Goal: Communication & Community: Answer question/provide support

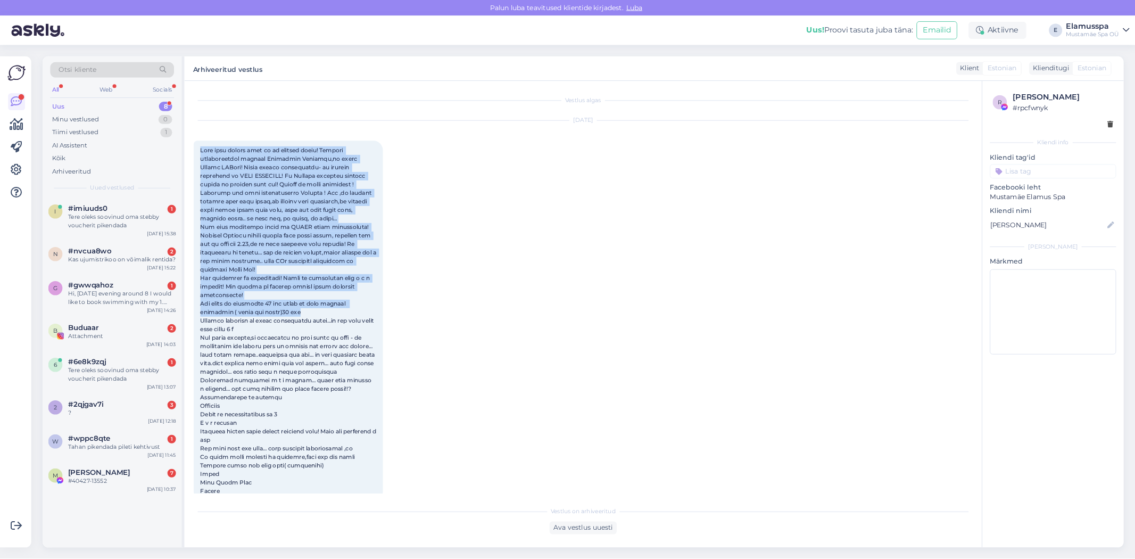
scroll to position [142, 0]
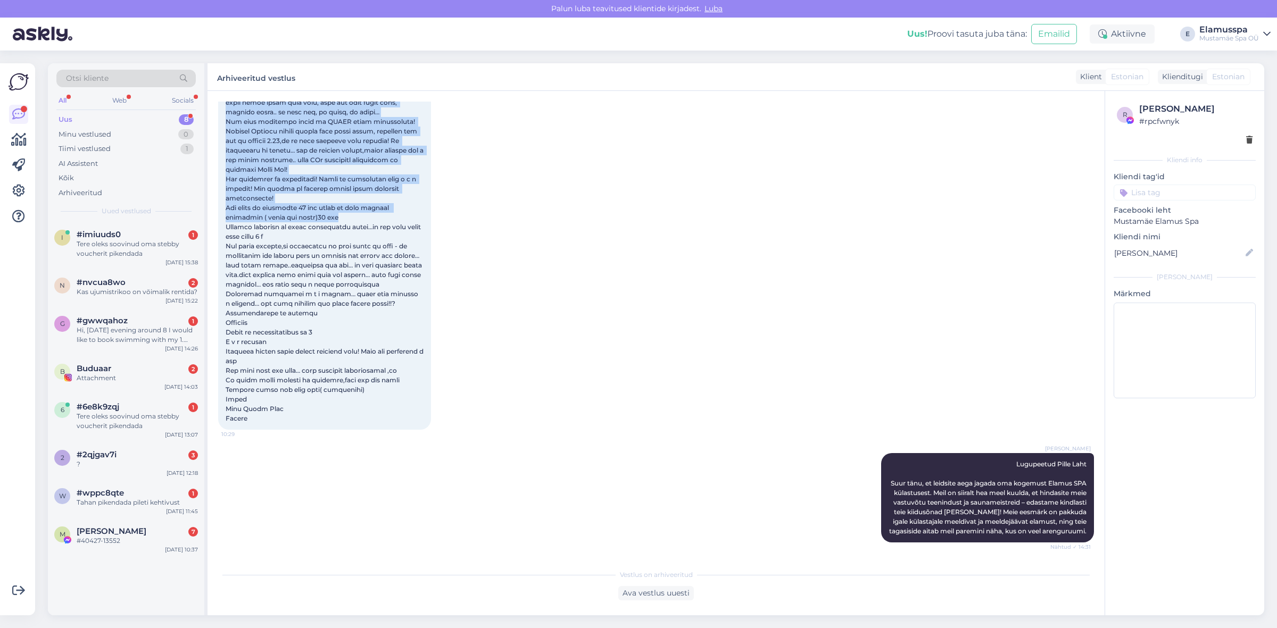
click at [505, 205] on div "[DATE] 10:29" at bounding box center [656, 215] width 876 height 451
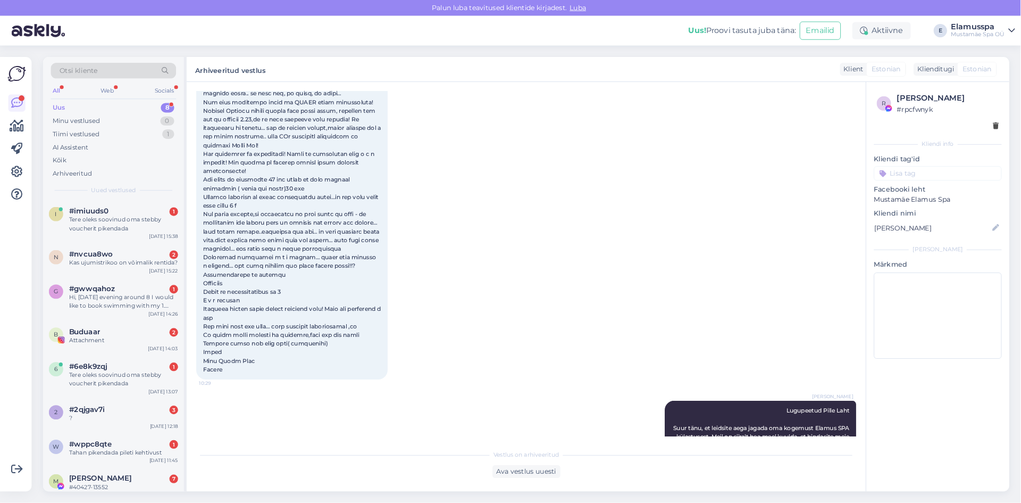
scroll to position [143, 0]
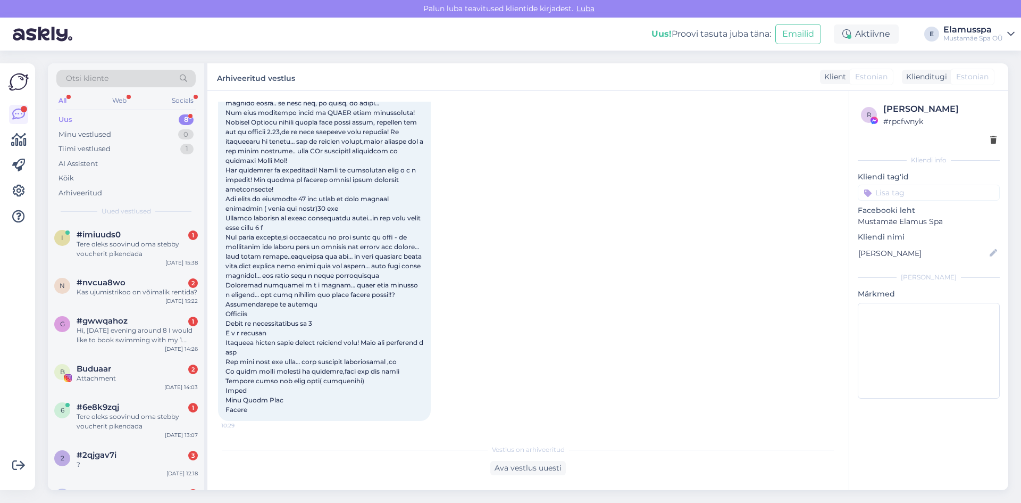
drag, startPoint x: 1251, startPoint y: 0, endPoint x: 529, endPoint y: 245, distance: 762.2
click at [548, 239] on div "[DATE] 10:29" at bounding box center [528, 206] width 620 height 451
click at [113, 243] on div "Tere oleks soovinud oma stebby voucherit pikendada" at bounding box center [137, 248] width 121 height 19
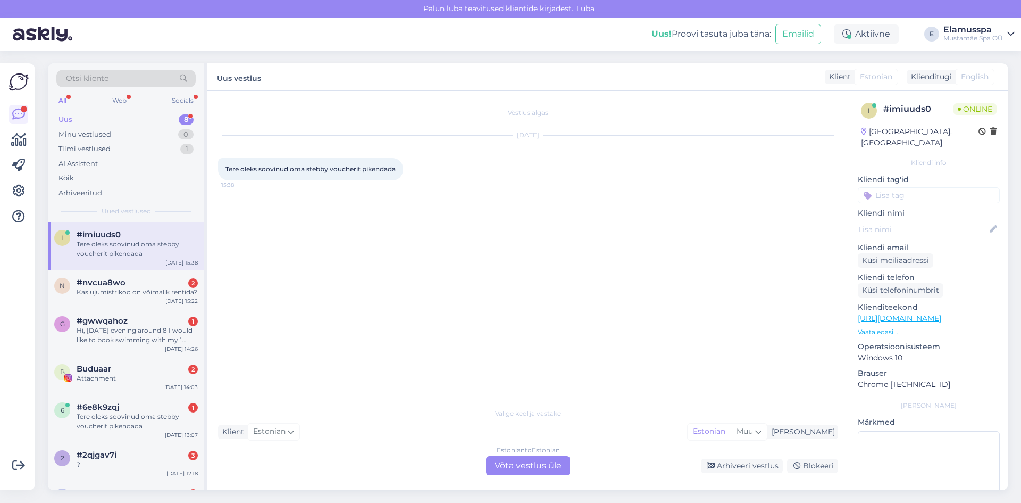
click at [518, 475] on div "Estonian to Estonian Võta vestlus üle" at bounding box center [528, 465] width 84 height 19
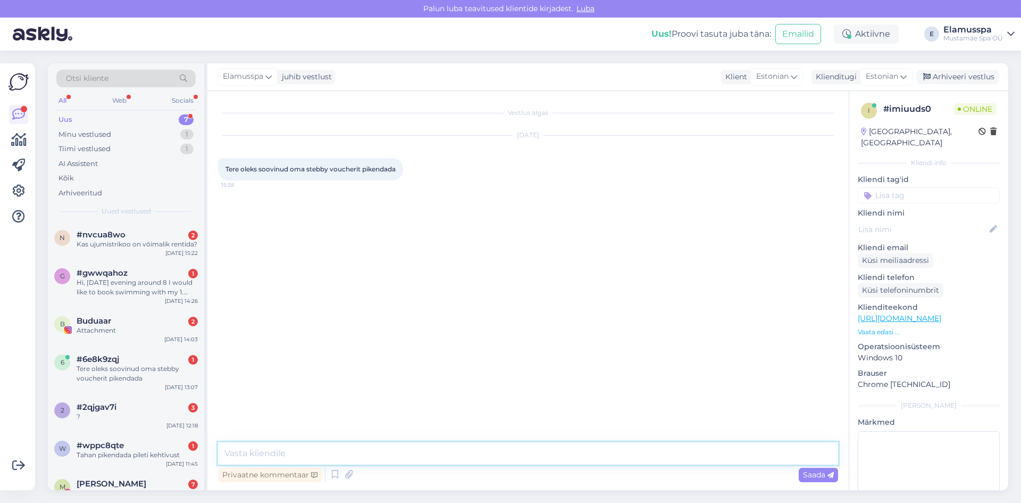
click at [420, 456] on textarea at bounding box center [528, 453] width 620 height 22
type textarea "Tere, mis on teie isikukood"
click at [964, 71] on div "Arhiveeri vestlus" at bounding box center [958, 77] width 82 height 14
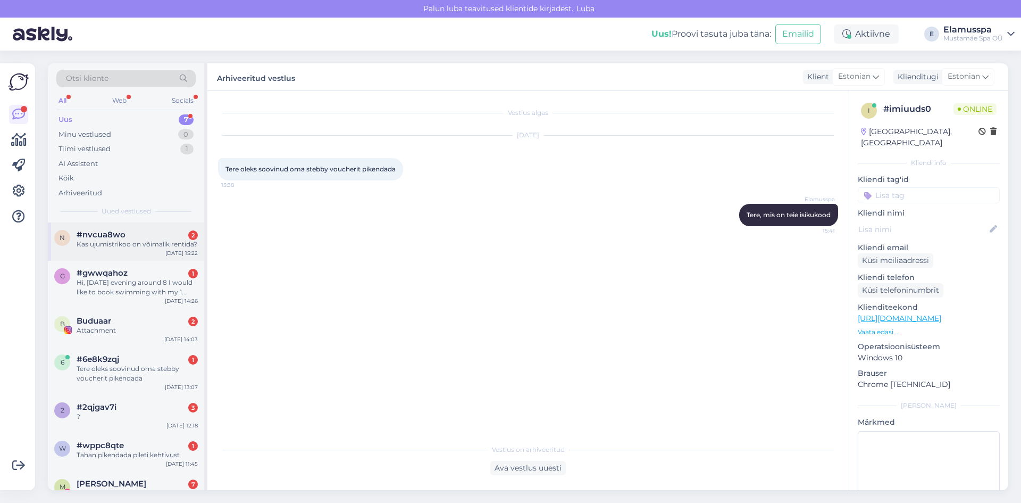
click at [103, 258] on div "n #nvcua8wo 2 Kas ujumistrikoo on võimalik rentida? [DATE] 15:22" at bounding box center [126, 241] width 156 height 38
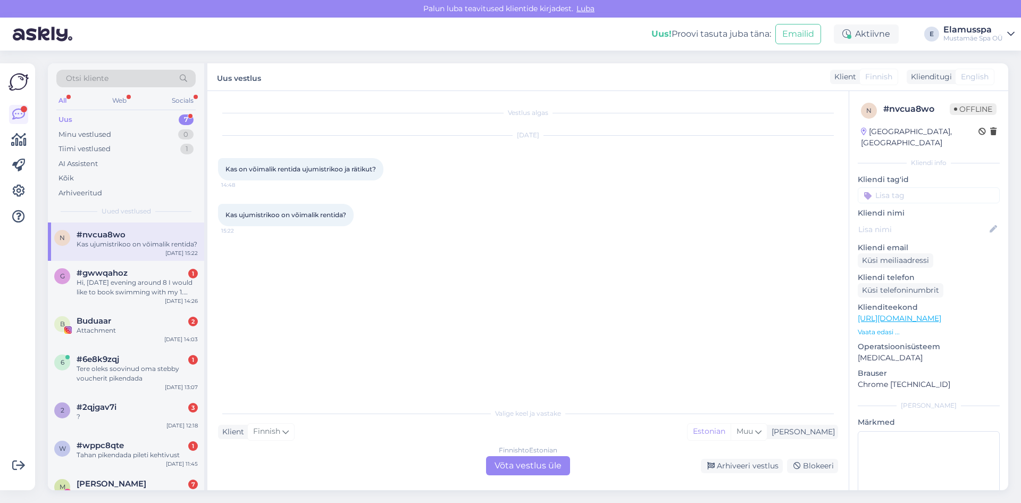
click at [534, 463] on div "Finnish to Estonian Võta vestlus üle" at bounding box center [528, 465] width 84 height 19
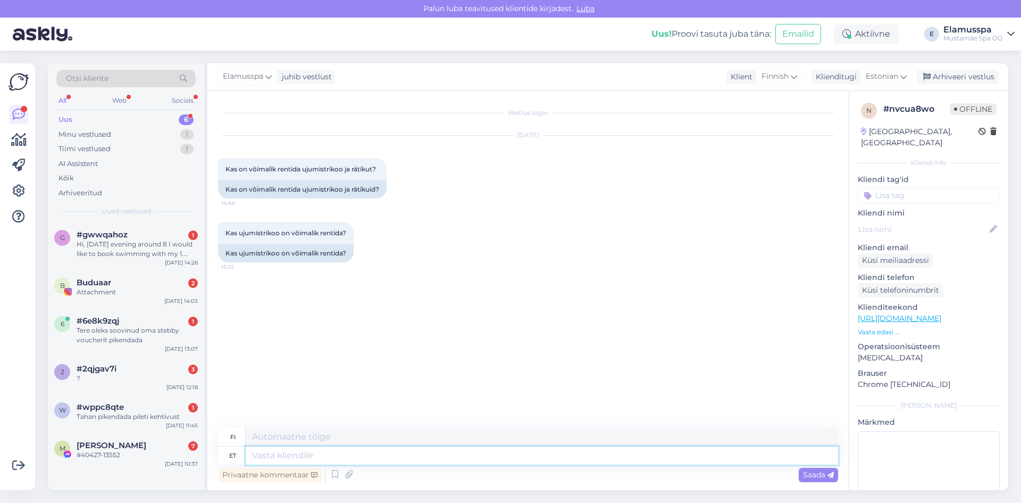
click at [422, 453] on textarea at bounding box center [542, 455] width 593 height 18
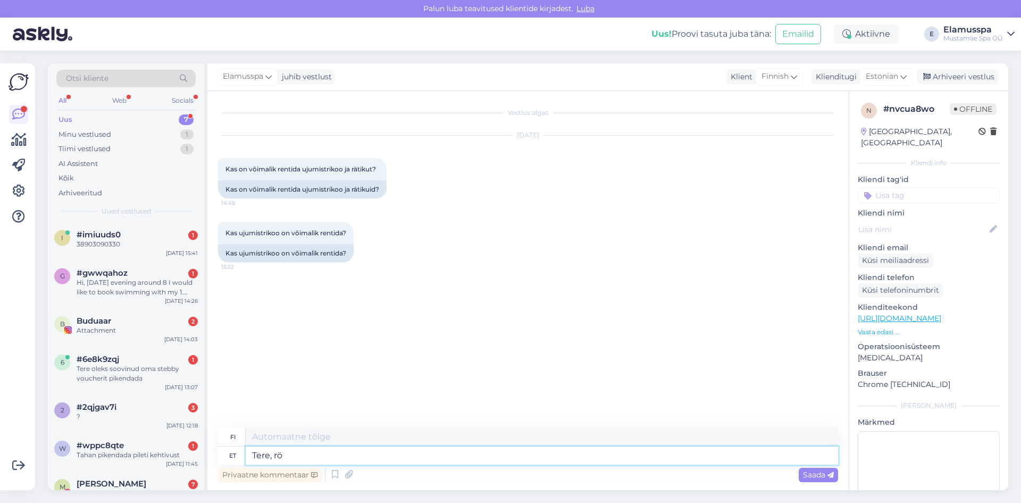
type textarea "Tere, röä"
type textarea "Hei,"
type textarea "Tere, rätikut o"
type textarea "Hei, pyyhe."
type textarea "Tere, rätikut on v"
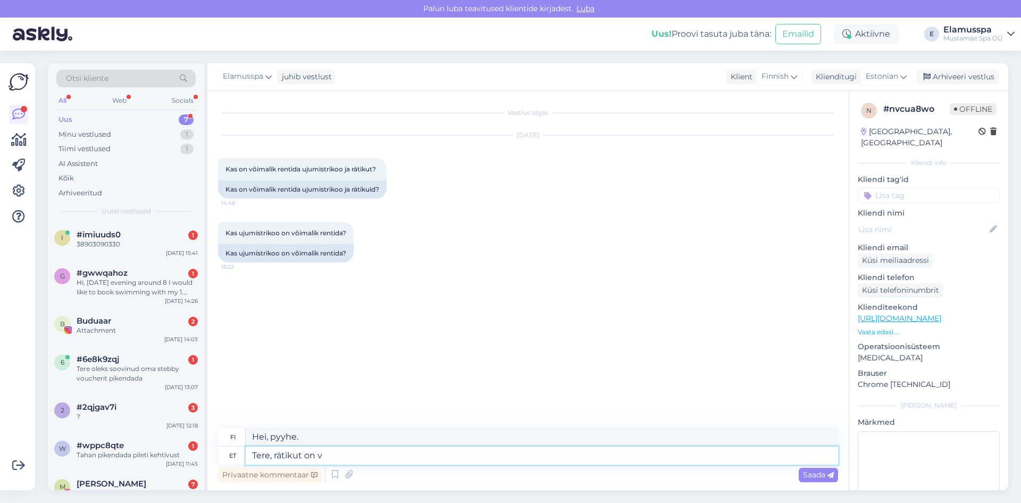
type textarea "Hei, onko sinulla pyyhettä?"
type textarea "Tere, rätikut on võimalik, tri"
type textarea "Hei, pyyhe on mahdollinen."
type textarea "Tere, rätikut on võimalik, trikoo"
type textarea "Hei, pyyhe on mahdollinen, [GEOGRAPHIC_DATA]"
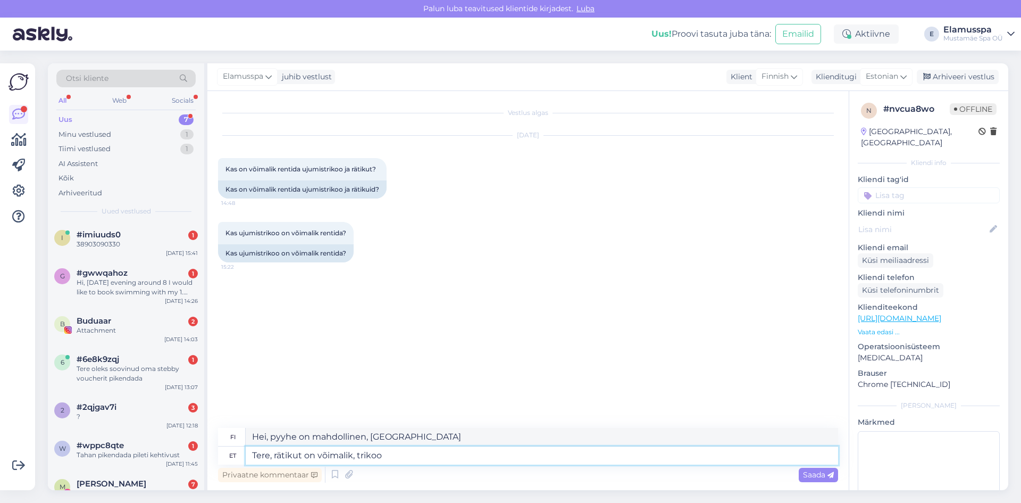
drag, startPoint x: 356, startPoint y: 462, endPoint x: 382, endPoint y: 460, distance: 25.6
click at [382, 460] on textarea "Tere, rätikut on võimalik, trikoo" at bounding box center [542, 455] width 593 height 18
type textarea "Tere, rätikut on võimalik"
type textarea "Hei, olisiko mahdollista saada pyyhettä?"
type textarea "Tere, rätikut on võimalik"
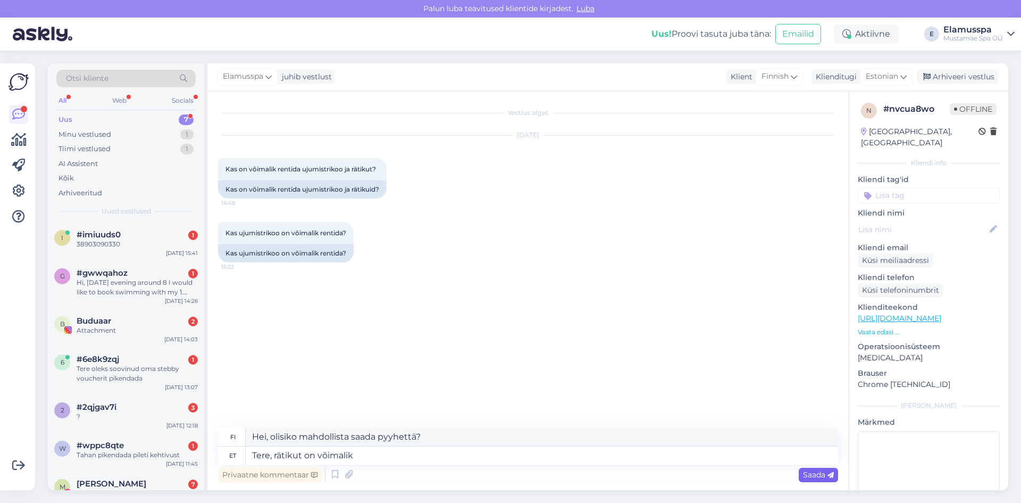
click at [815, 470] on span "Saada" at bounding box center [818, 475] width 31 height 10
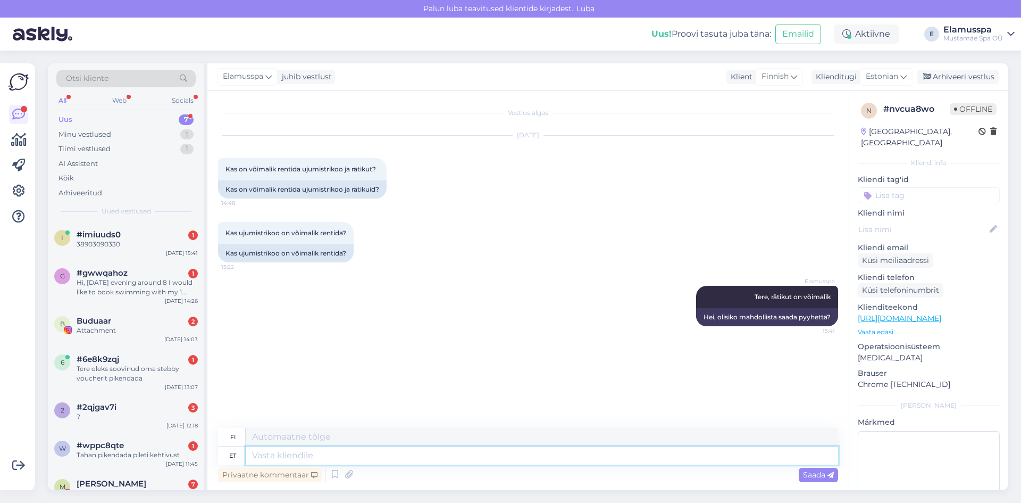
click at [477, 456] on textarea at bounding box center [542, 455] width 593 height 18
type textarea "Tri"
type textarea "T"
type textarea "Trik"
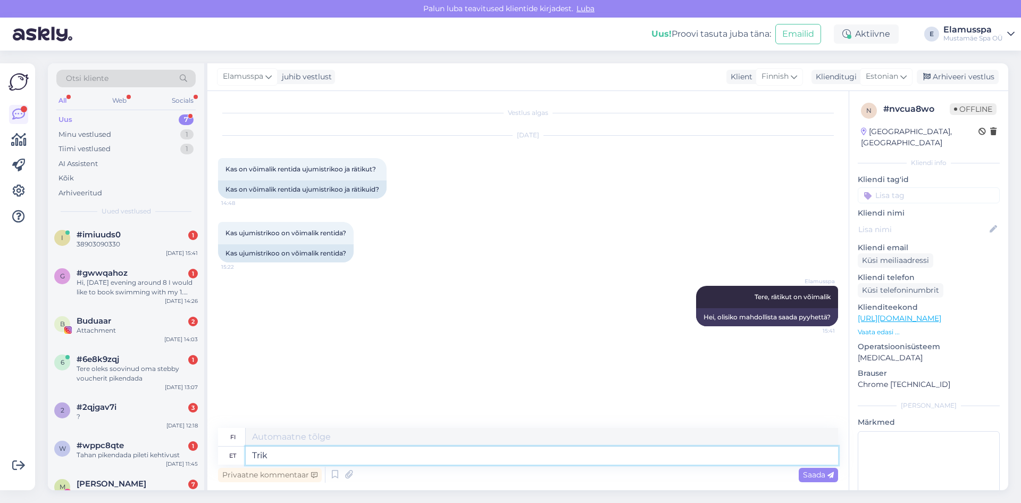
type textarea "Temppu"
type textarea "Trikoot"
type textarea "Jersey"
type textarea "Trikoot kahjuks ei"
type textarea "Valitettavasti pelipaita"
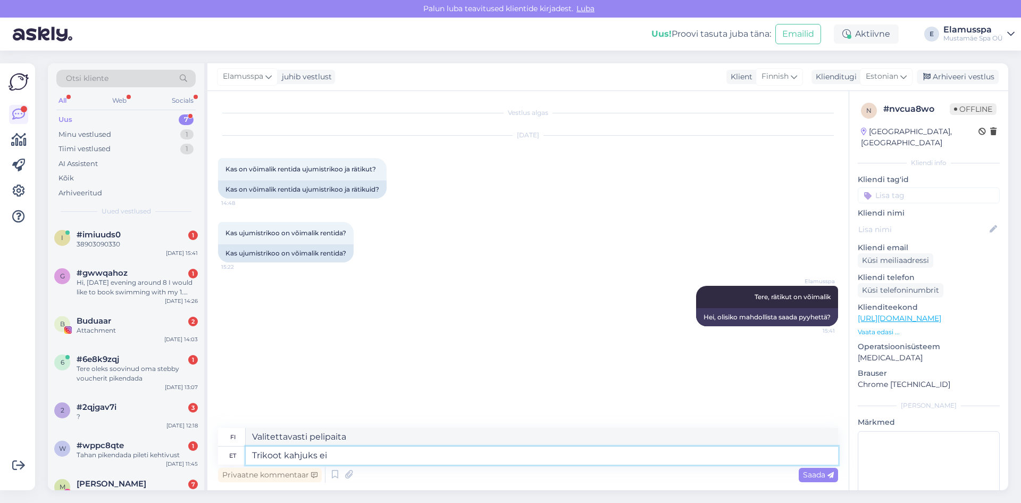
type textarea "Trikoot kahjuks ei o"
type textarea "Valitettavasti pelipaita ei"
type textarea "Trikoot kahjuks ei ole"
type textarea "Valitettavasti pelipaitaa ei ole saatavilla."
type textarea "Trikoot kahjuks ei ole võimalik"
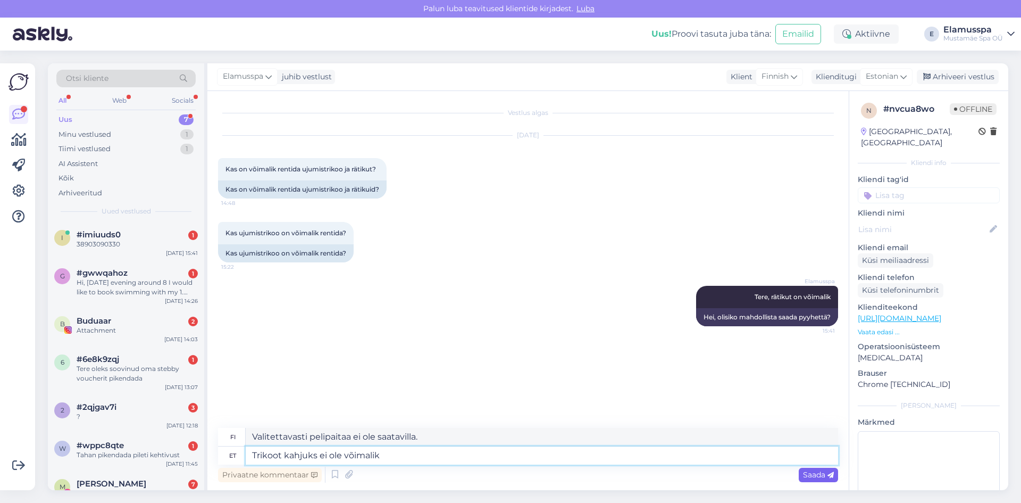
type textarea "Valitettavasti pelipaita ei ole mahdollinen."
type textarea "Trikoot kahjuks ei ole võimalik aga s"
type textarea "Valitettavasti paita ei ole mahdollinen, mutta"
type textarea "Trikoot kahjuks ei ole võimalik aga saab"
type textarea "Valitettavasti pelipaita ei ole mahdollinen, mutta [PERSON_NAME]"
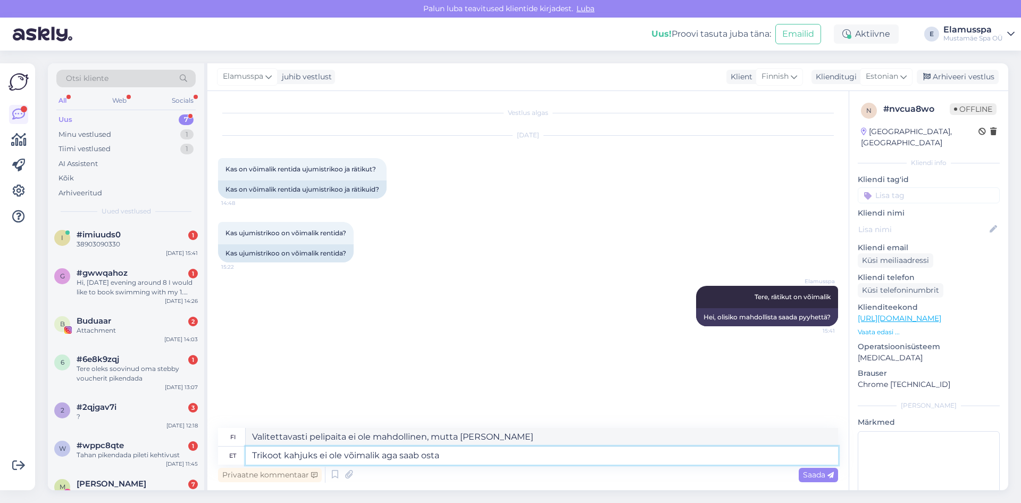
type textarea "Trikoot kahjuks ei ole võimalik aga saab osta"
click at [708, 362] on div "Vestlus algas [DATE] Kas on võimalik rentida ujumistrikoo ja rätikut? 14:48 Kas…" at bounding box center [533, 260] width 630 height 317
type textarea "Valitettavasti paitaa ei ole saatavilla, mutta sen voi ostaa."
click at [813, 474] on span "Saada" at bounding box center [818, 475] width 31 height 10
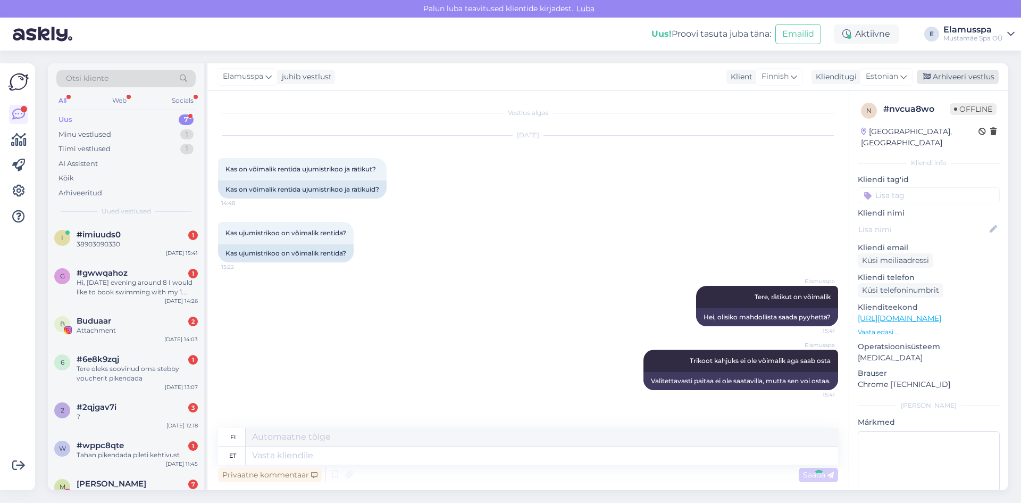
click at [991, 79] on div "Arhiveeri vestlus" at bounding box center [958, 77] width 82 height 14
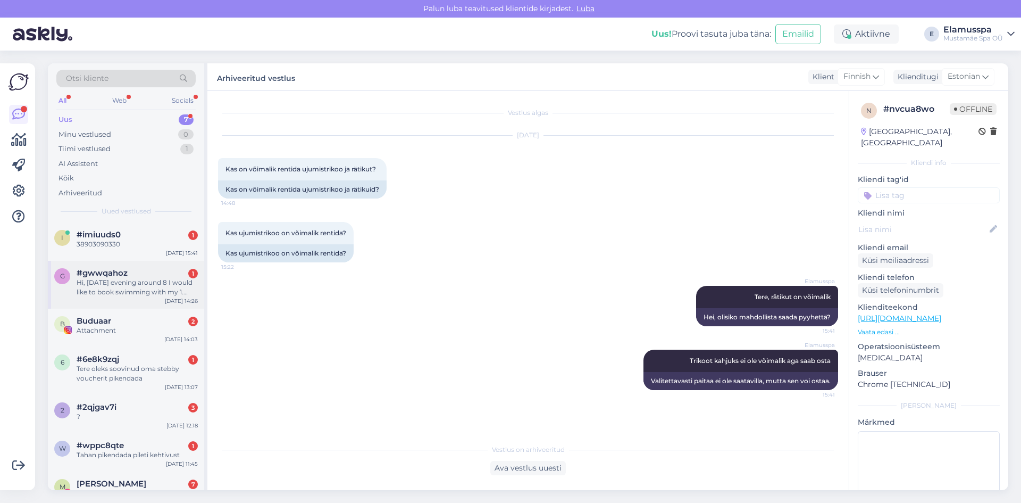
click at [164, 289] on div "Hi, [DATE] evening around 8 I would like to book swimming with my 1.[DEMOGRAPHI…" at bounding box center [137, 287] width 121 height 19
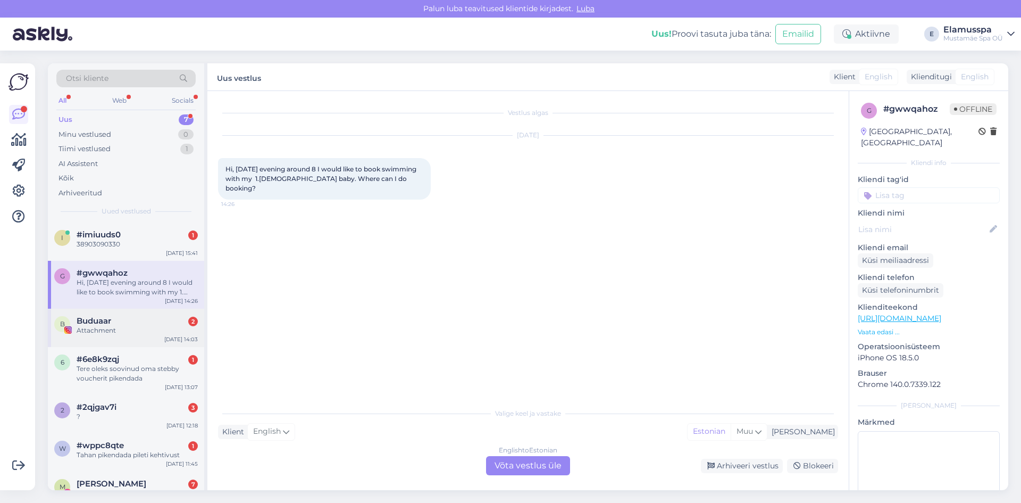
click at [149, 323] on div "Buduaar 2" at bounding box center [137, 321] width 121 height 10
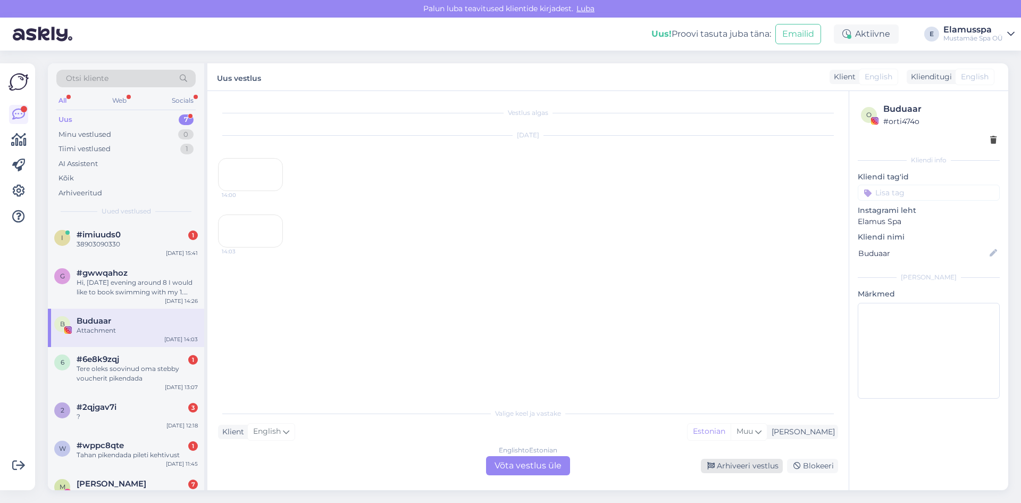
click at [733, 472] on div "Arhiveeri vestlus" at bounding box center [742, 466] width 82 height 14
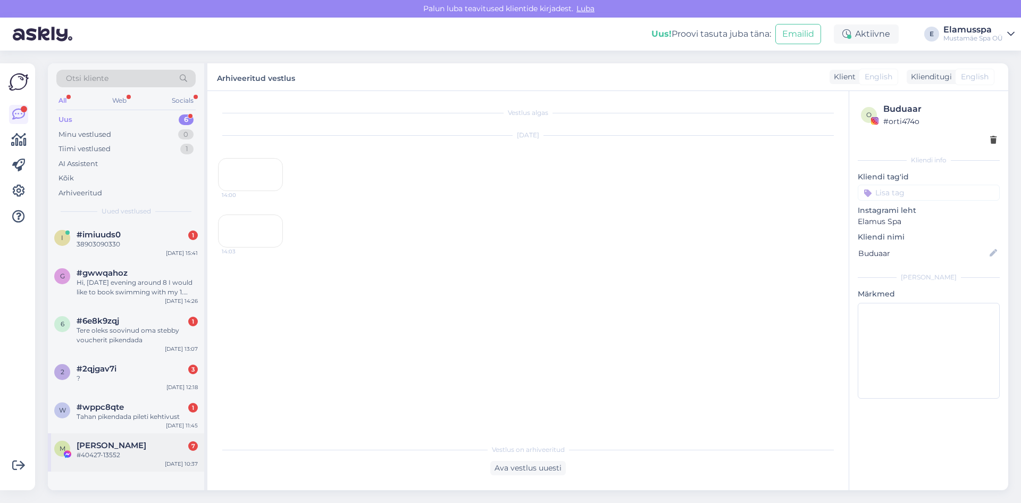
click at [144, 449] on div "[PERSON_NAME] 7" at bounding box center [137, 445] width 121 height 10
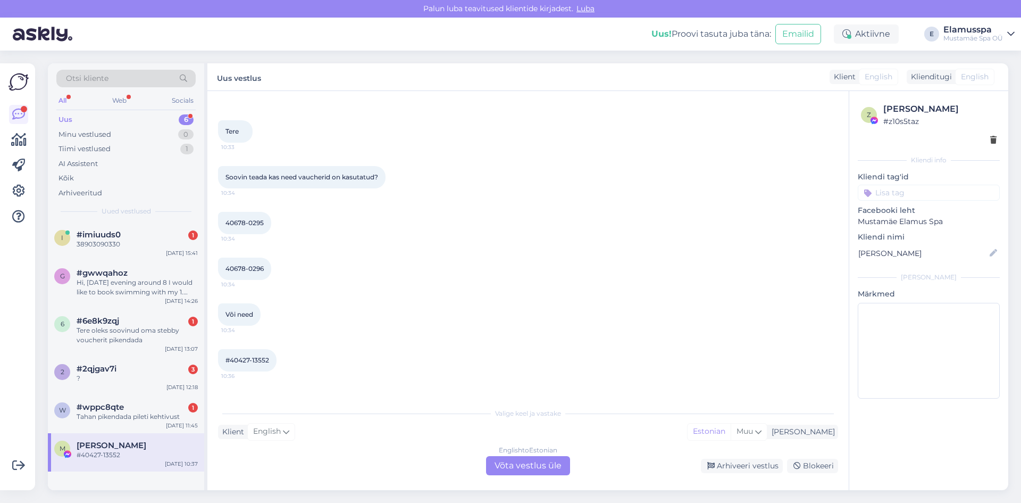
scroll to position [74, 0]
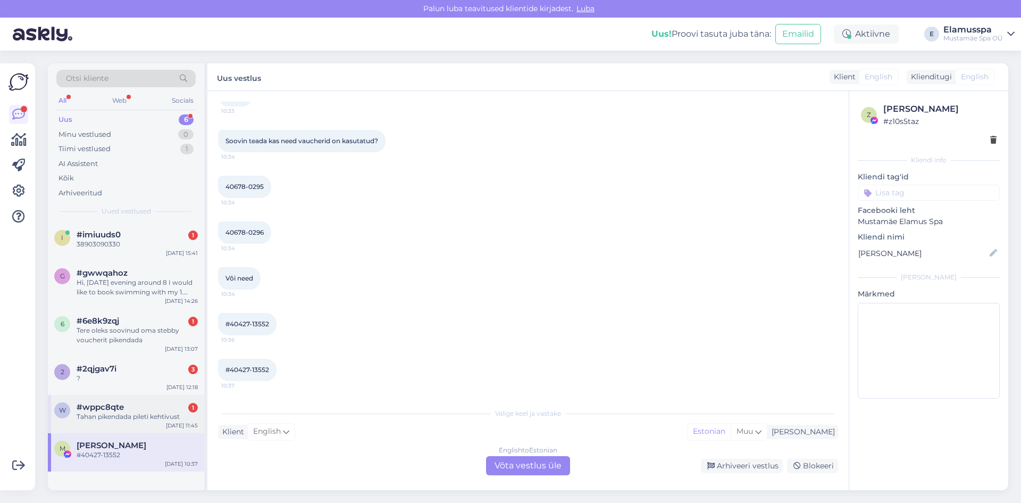
click at [125, 404] on div "#wppc8qte 1" at bounding box center [137, 407] width 121 height 10
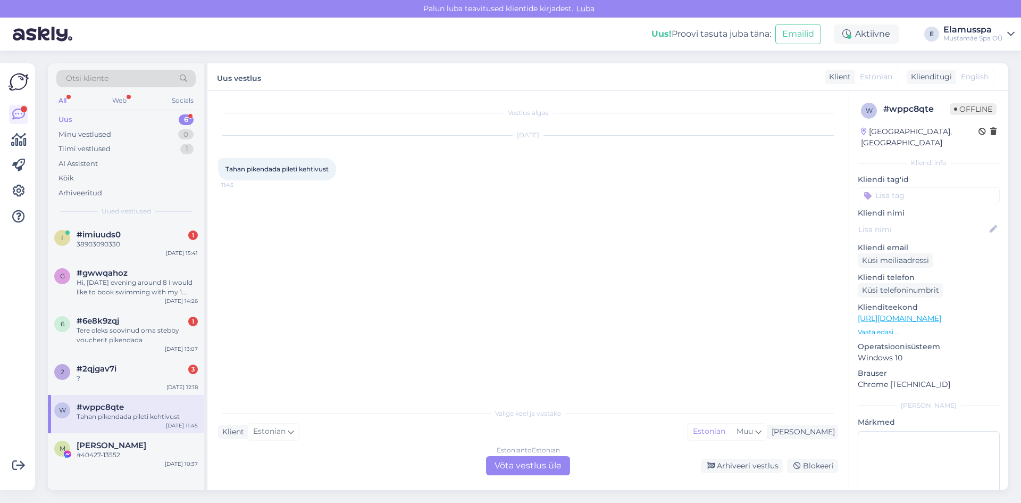
click at [506, 461] on div "Estonian to Estonian Võta vestlus üle" at bounding box center [528, 465] width 84 height 19
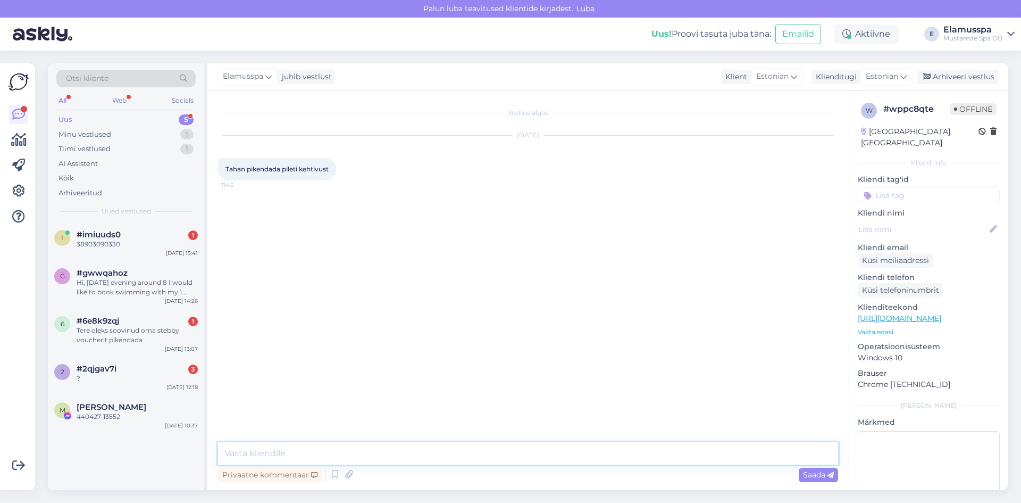
click at [411, 457] on textarea at bounding box center [528, 453] width 620 height 22
type textarea "Tere, mis on teie isikukood"
click at [985, 79] on div "Arhiveeri vestlus" at bounding box center [958, 77] width 82 height 14
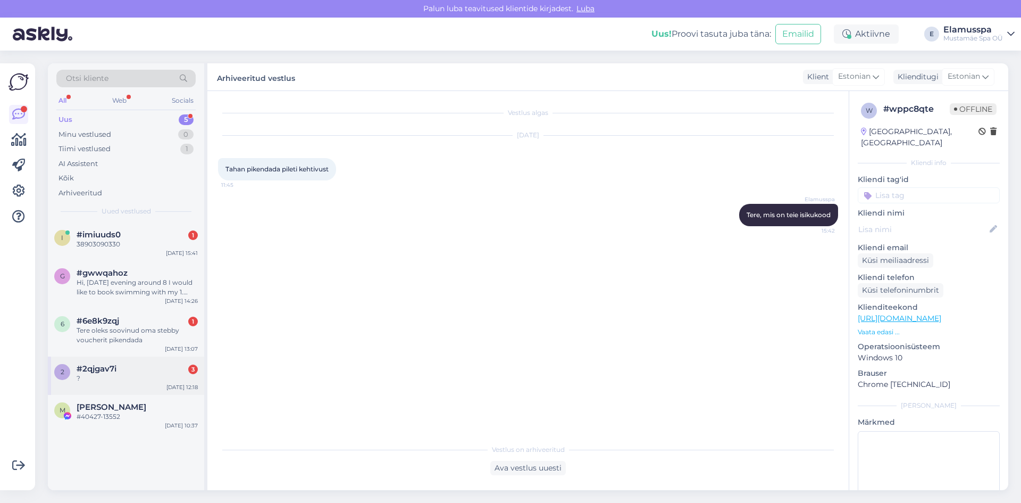
click at [129, 373] on div "?" at bounding box center [137, 378] width 121 height 10
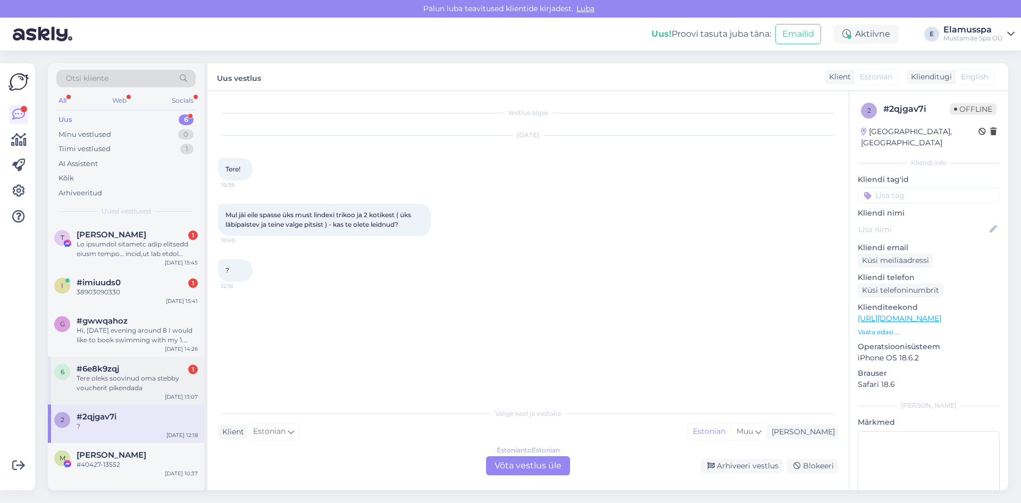
click at [163, 363] on div "6 #6e8k9zqj 1 Tere oleks soovinud oma stebby voucherit pikendada [DATE] 13:07" at bounding box center [126, 380] width 156 height 48
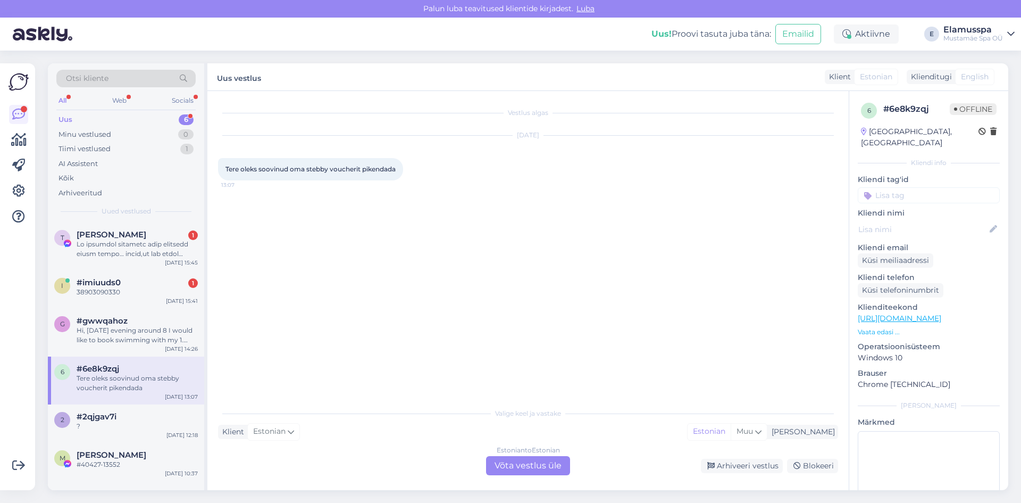
click at [513, 470] on div "Estonian to Estonian Võta vestlus üle" at bounding box center [528, 465] width 84 height 19
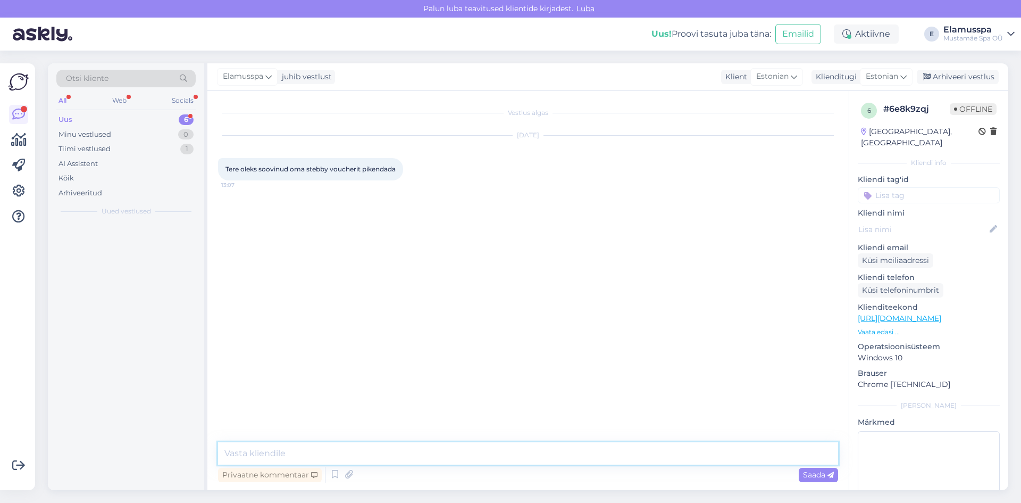
click at [357, 457] on textarea at bounding box center [528, 453] width 620 height 22
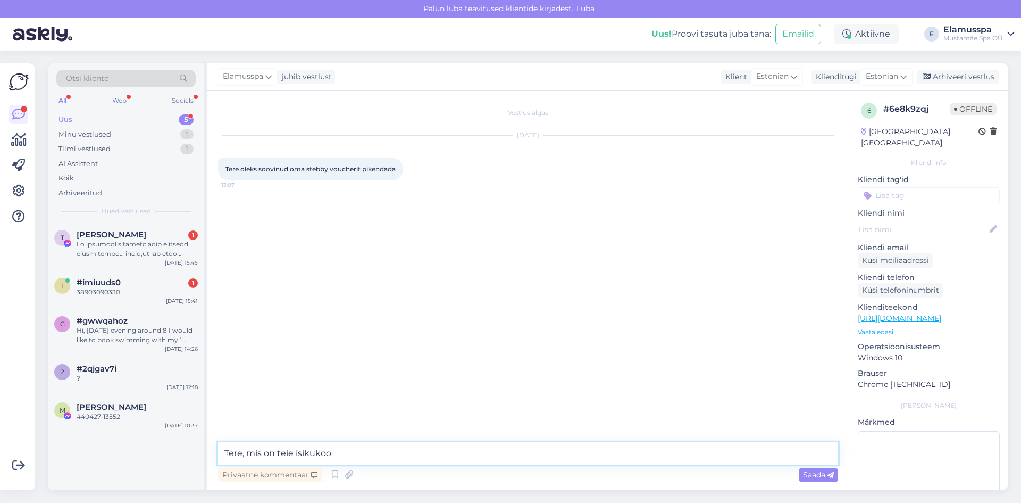
type textarea "Tere, mis on teie isikukood"
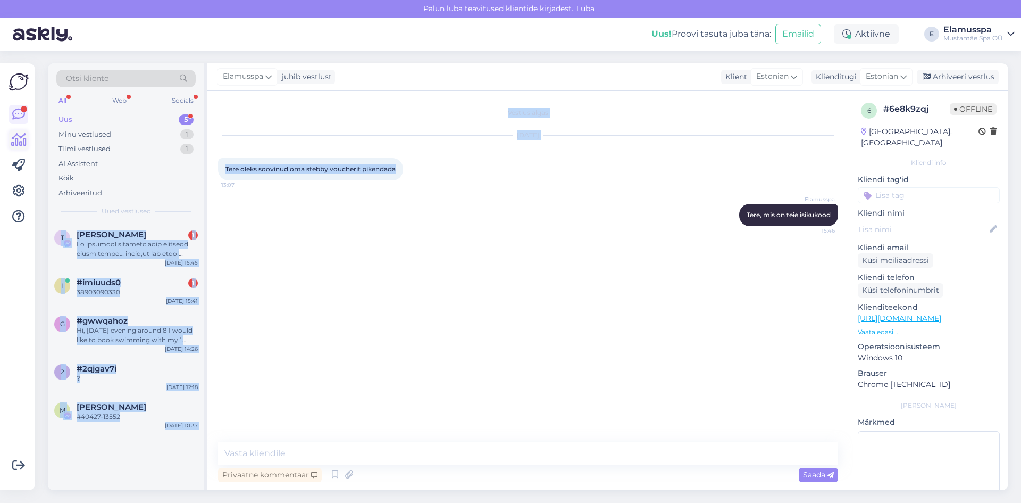
drag, startPoint x: 402, startPoint y: 164, endPoint x: 25, endPoint y: 134, distance: 378.4
click at [0, 117] on div "Võimalused Veendu, et Askly loob sulle väärtust. Sulge Ühenda FB ja IG sõnumid …" at bounding box center [510, 277] width 1021 height 452
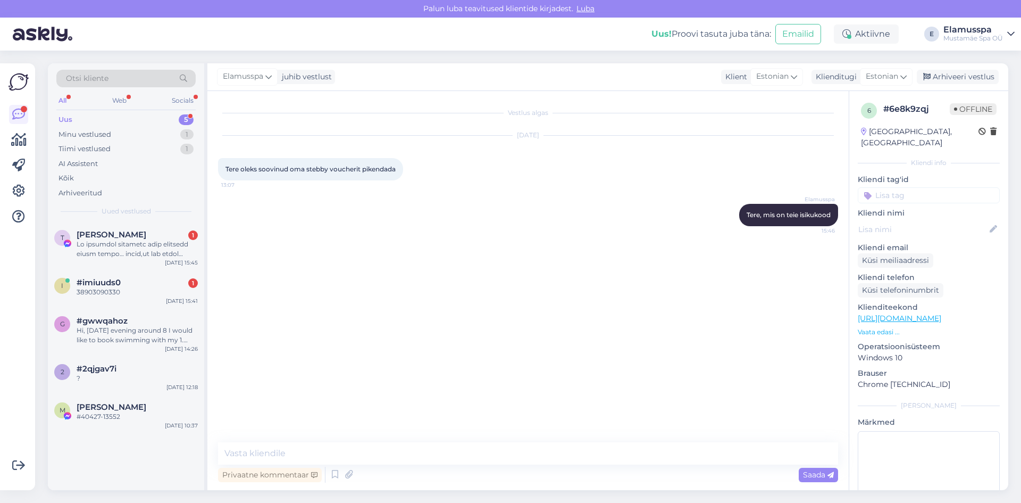
click at [400, 205] on div "Elamusspa Tere, mis on teie isikukood 15:46" at bounding box center [528, 215] width 620 height 46
drag, startPoint x: 262, startPoint y: 167, endPoint x: 720, endPoint y: 217, distance: 460.2
click at [611, 215] on div "Vestlus algas [DATE] Tere oleks soovinud oma stebby voucherit pikendada 13:07 E…" at bounding box center [533, 267] width 630 height 331
click at [519, 212] on div "Elamusspa Tere, mis on teie isikukood 15:46" at bounding box center [528, 215] width 620 height 46
click at [962, 72] on div "Arhiveeri vestlus" at bounding box center [958, 77] width 82 height 14
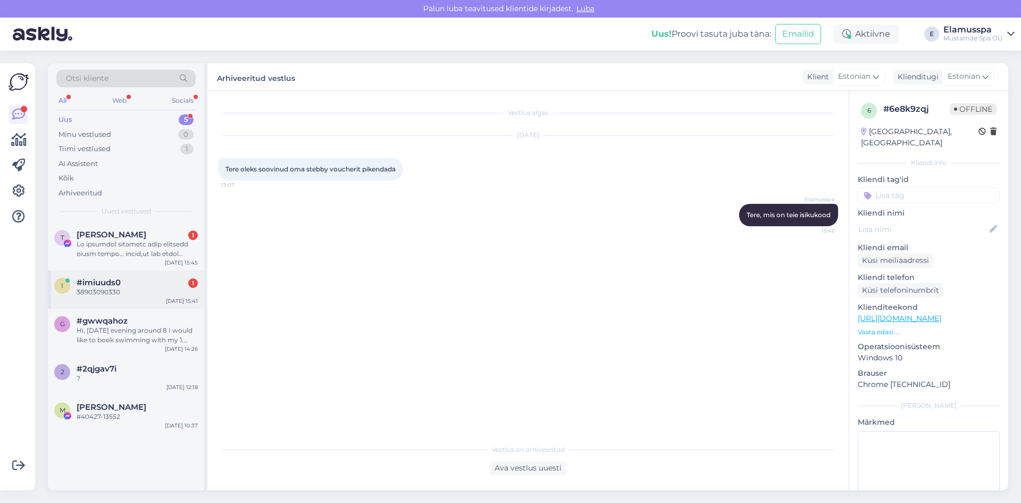
click at [181, 279] on div "#imiuuds0 1" at bounding box center [137, 283] width 121 height 10
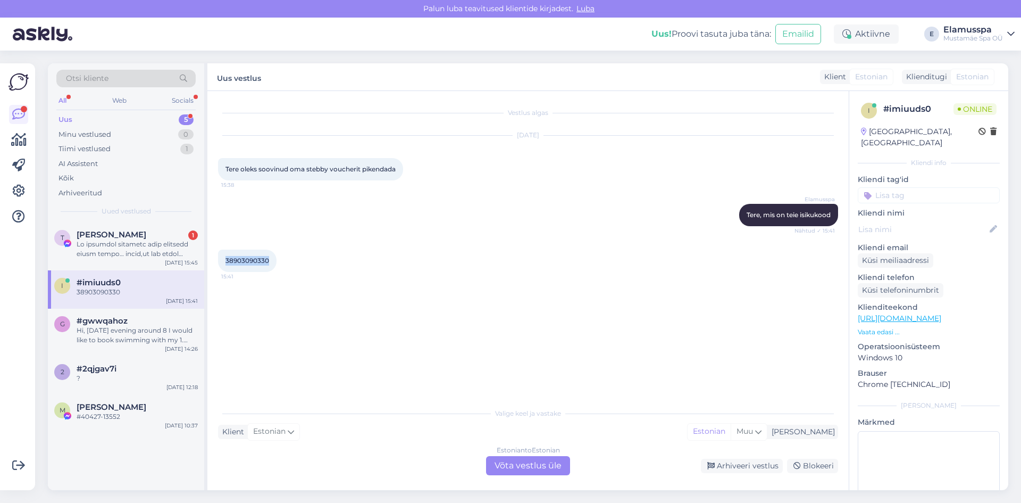
drag, startPoint x: 269, startPoint y: 261, endPoint x: 210, endPoint y: 259, distance: 58.6
click at [210, 259] on div "Vestlus algas [DATE] Tere oleks soovinud oma stebby voucherit pikendada 15:38 E…" at bounding box center [528, 290] width 642 height 399
copy span "38903090330"
click at [513, 470] on div "Estonian to Estonian Võta vestlus üle" at bounding box center [528, 465] width 84 height 19
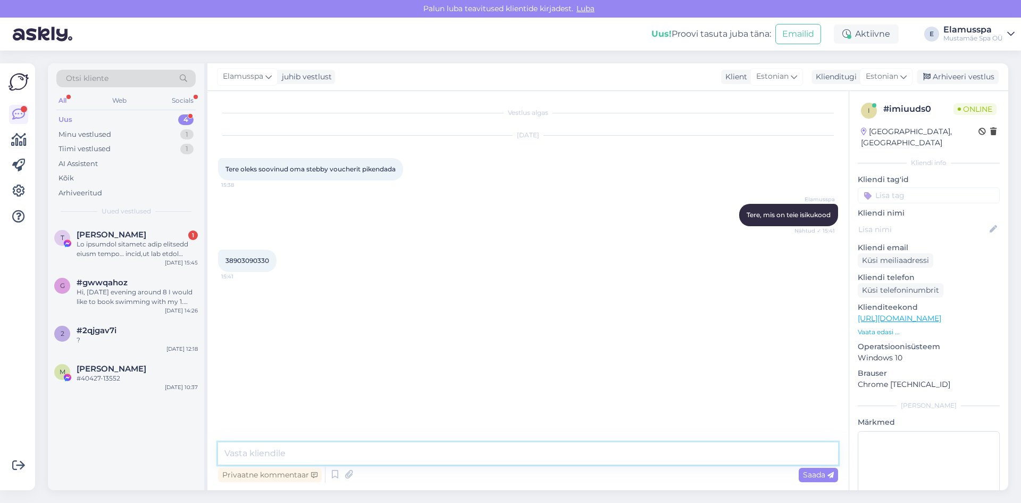
click at [398, 454] on textarea at bounding box center [528, 453] width 620 height 22
type textarea "Pilet on kuu võrra pikendatud."
click at [808, 469] on div "Saada" at bounding box center [818, 475] width 39 height 14
click at [956, 81] on div "Arhiveeri vestlus" at bounding box center [958, 77] width 82 height 14
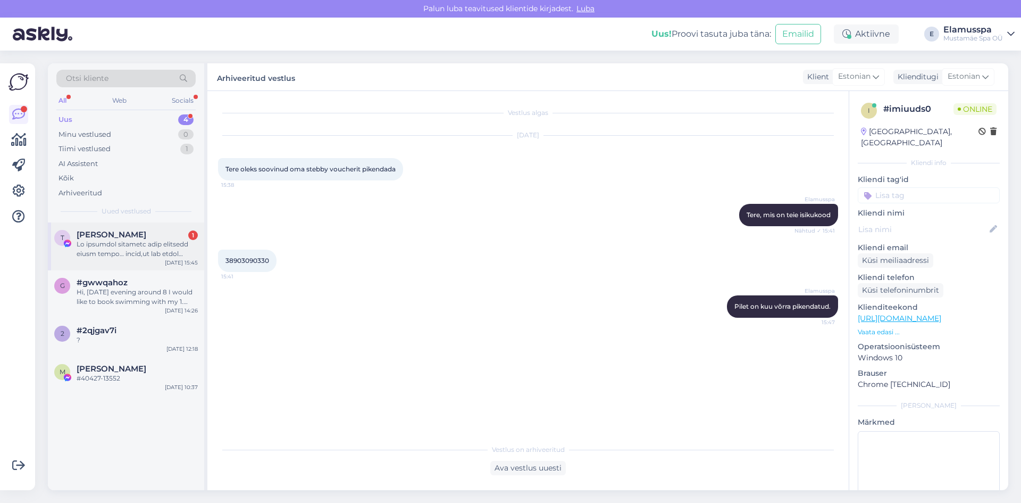
click at [121, 244] on div at bounding box center [137, 248] width 121 height 19
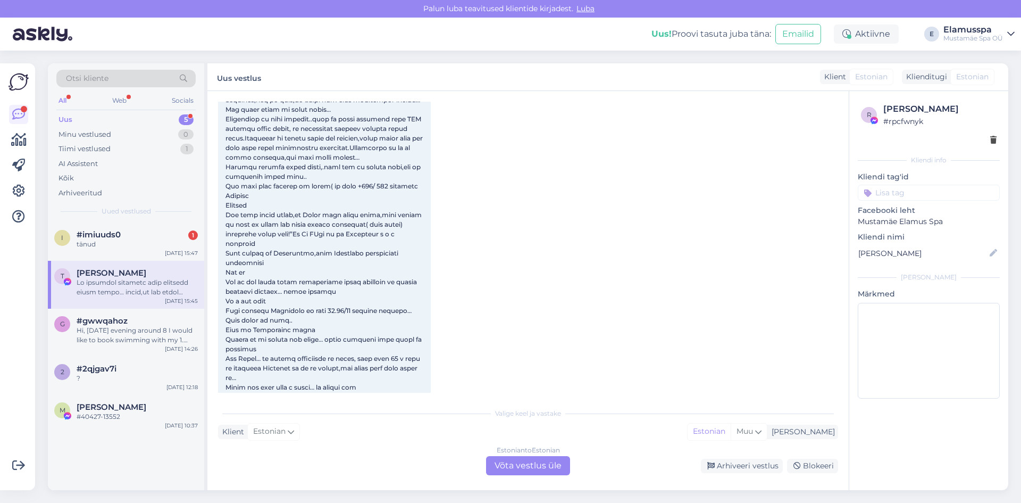
scroll to position [848, 0]
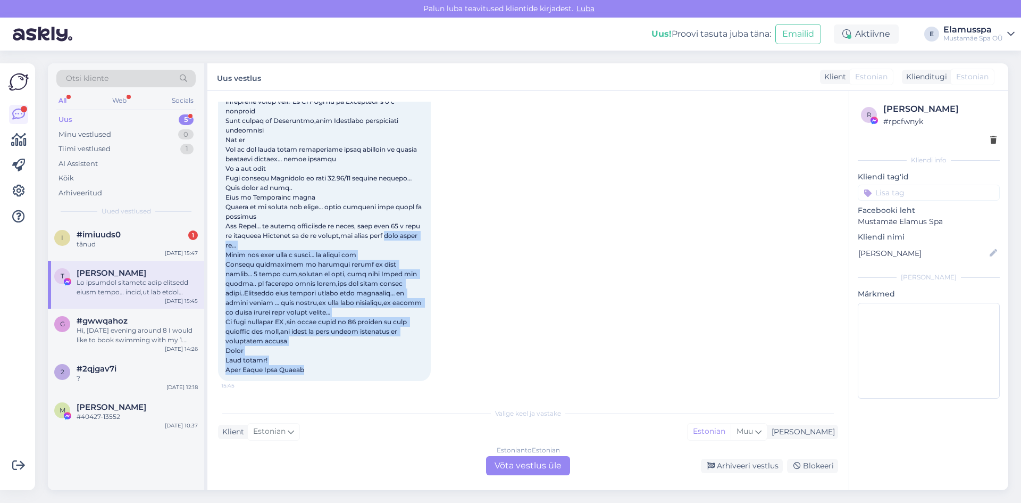
drag, startPoint x: 302, startPoint y: 373, endPoint x: 226, endPoint y: 243, distance: 150.6
click at [226, 243] on div "15:45" at bounding box center [324, 116] width 213 height 530
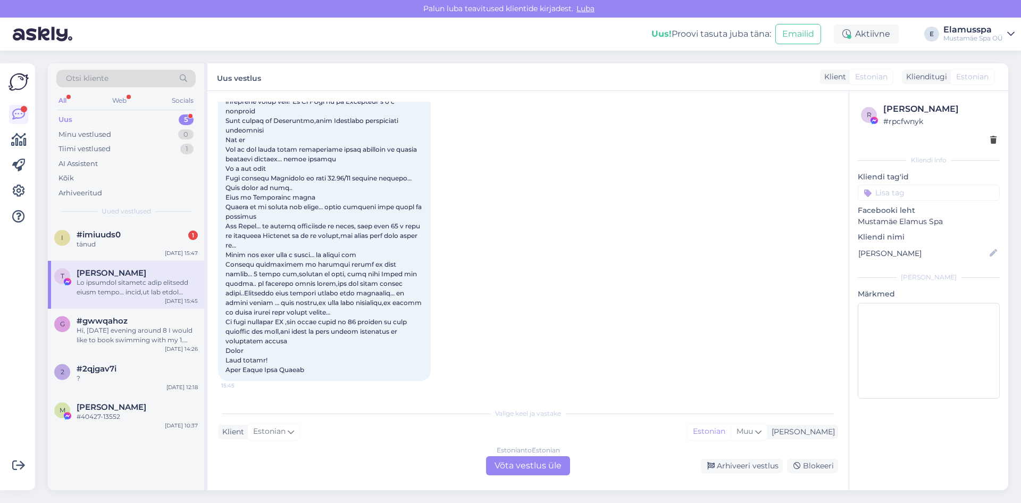
click at [224, 236] on div "15:45" at bounding box center [324, 116] width 213 height 530
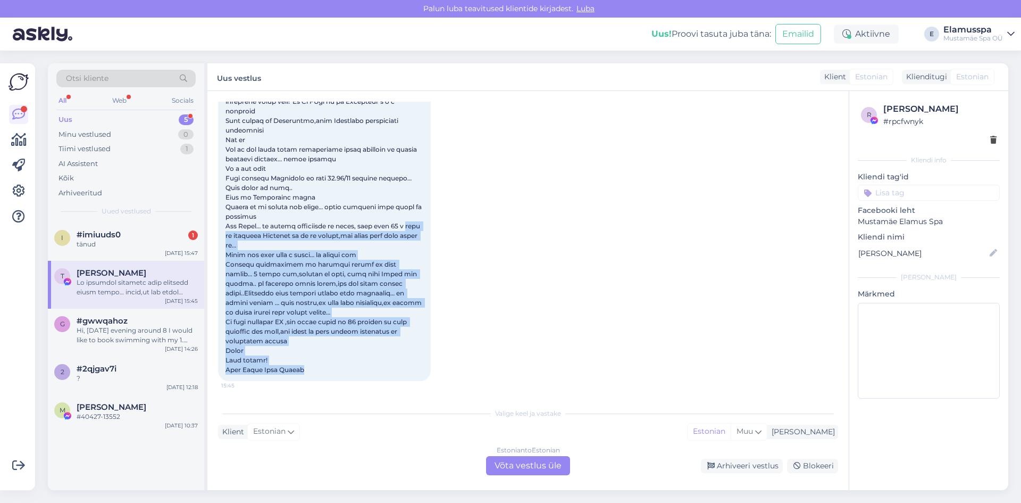
drag, startPoint x: 225, startPoint y: 236, endPoint x: 315, endPoint y: 374, distance: 164.5
click at [315, 374] on div "15:45" at bounding box center [324, 116] width 213 height 530
click at [315, 372] on div "15:45" at bounding box center [324, 116] width 213 height 530
drag, startPoint x: 315, startPoint y: 372, endPoint x: 217, endPoint y: 224, distance: 177.6
click at [217, 224] on div "Vestlus algas [DATE] 10:29 [PERSON_NAME] Lugupeetud Pille Laht Suur tänu, et le…" at bounding box center [528, 290] width 642 height 399
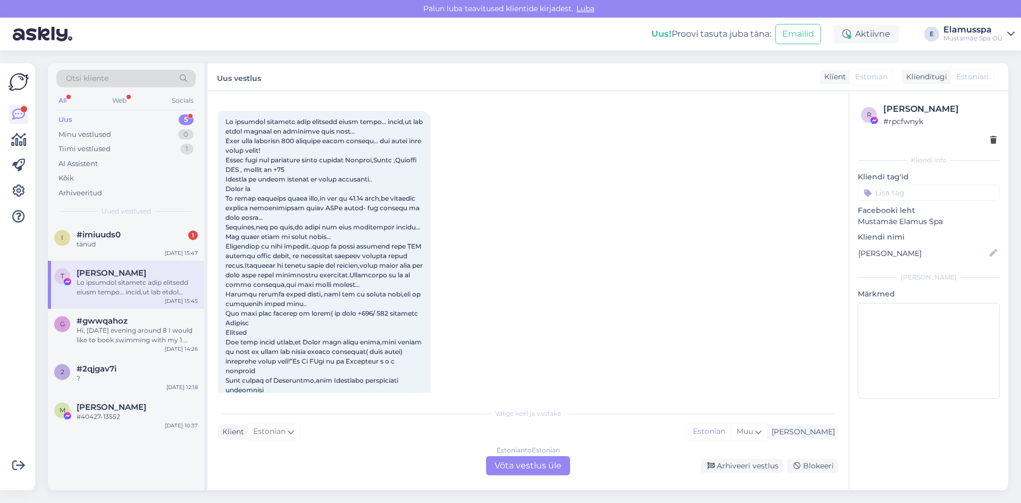
scroll to position [583, 0]
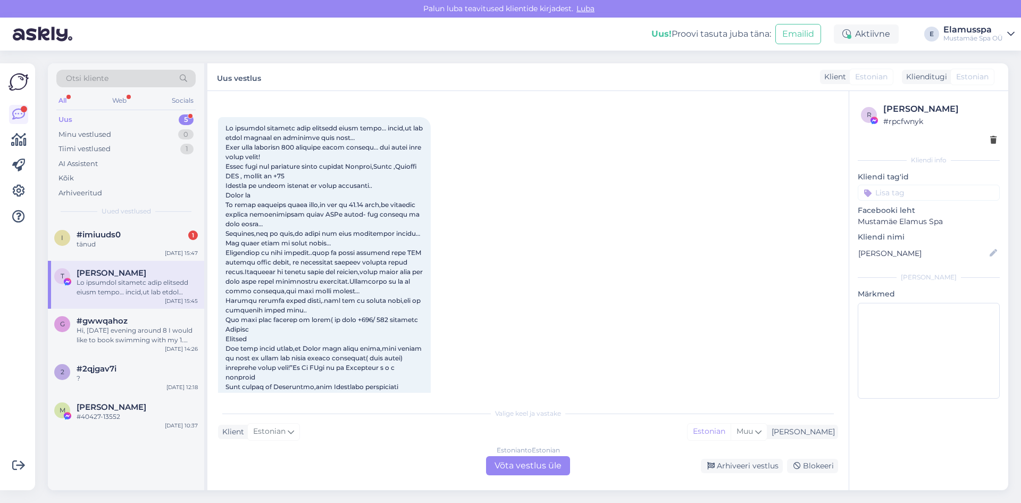
click at [229, 135] on span at bounding box center [325, 381] width 199 height 515
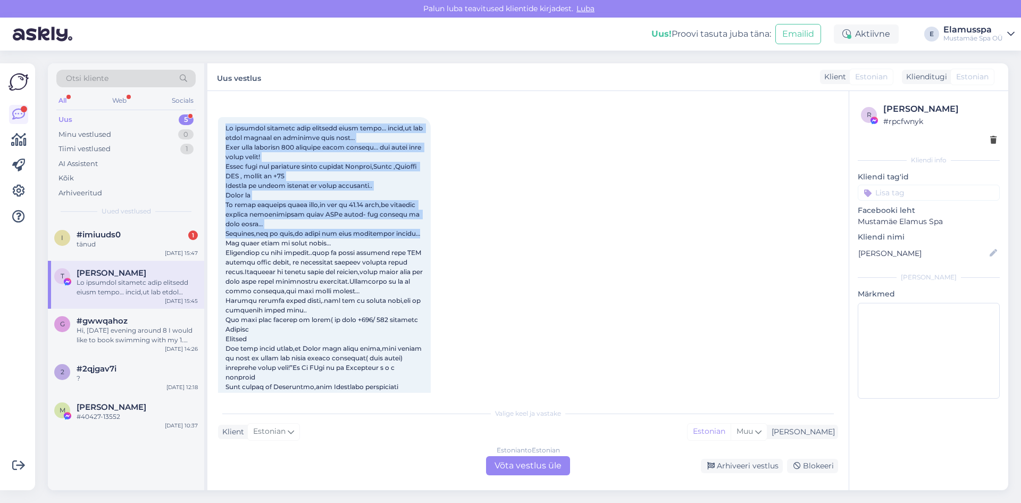
drag, startPoint x: 228, startPoint y: 137, endPoint x: 418, endPoint y: 247, distance: 220.0
click at [418, 247] on div "15:45" at bounding box center [324, 382] width 213 height 530
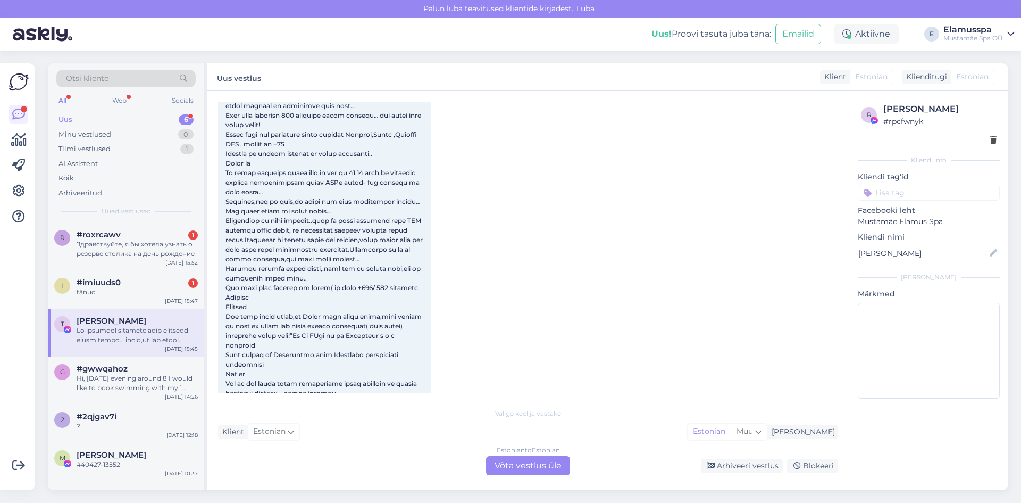
scroll to position [561, 0]
